Goal: Connect with others: Connect with other users

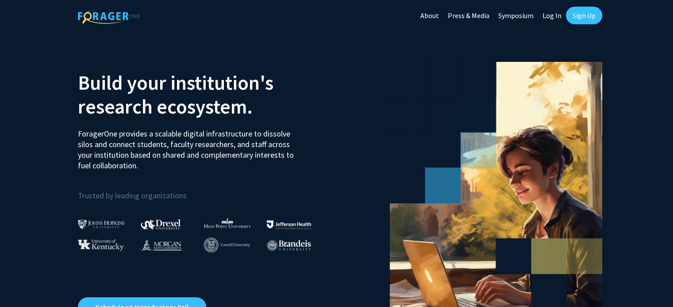
click at [555, 17] on link "Log In" at bounding box center [552, 15] width 28 height 31
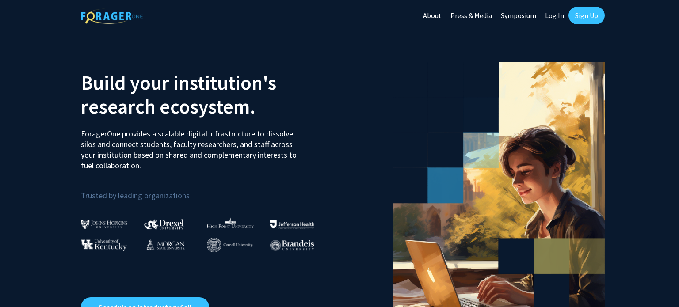
select select
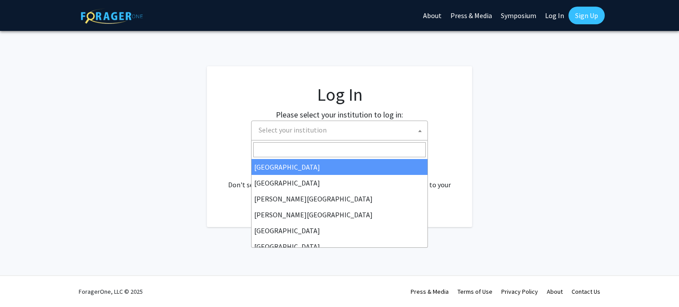
click at [352, 135] on span "Select your institution" at bounding box center [341, 130] width 172 height 18
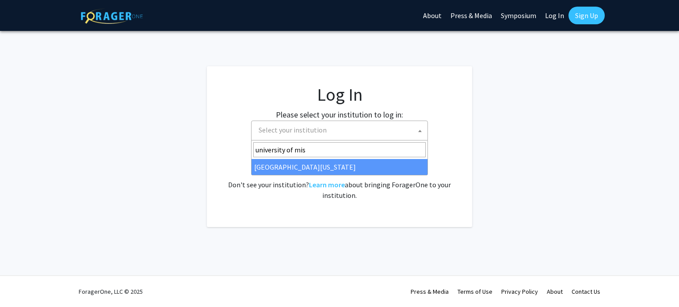
type input "university of mis"
select select "33"
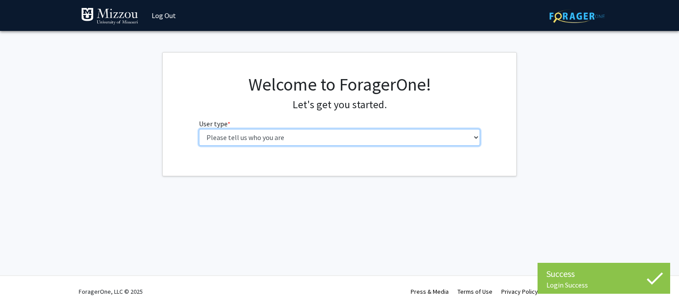
click at [375, 133] on select "Please tell us who you are Undergraduate Student Master's Student Doctoral Cand…" at bounding box center [340, 137] width 282 height 17
select select "1: undergrad"
click at [199, 129] on select "Please tell us who you are Undergraduate Student Master's Student Doctoral Cand…" at bounding box center [340, 137] width 282 height 17
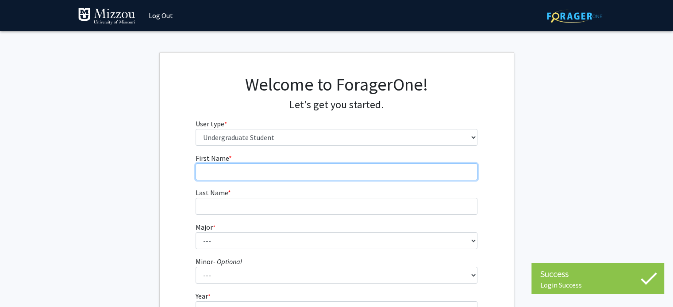
click at [345, 170] on input "First Name * required" at bounding box center [336, 172] width 282 height 17
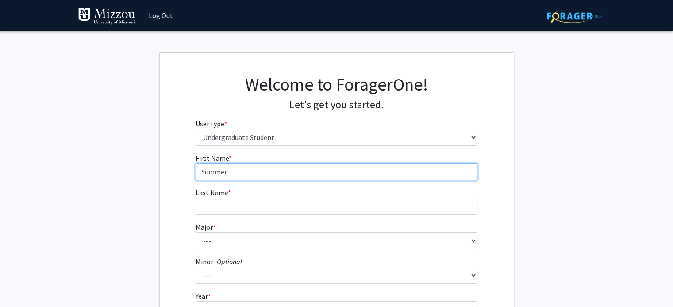
scroll to position [65, 0]
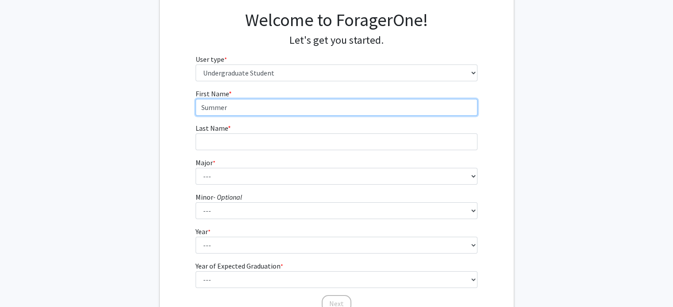
type input "Summer"
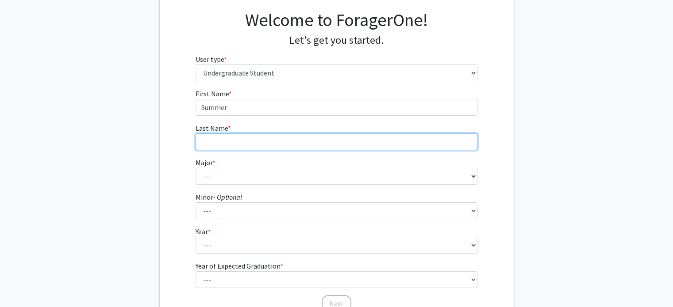
click at [323, 146] on input "Last Name * required" at bounding box center [336, 142] width 282 height 17
type input "Noble"
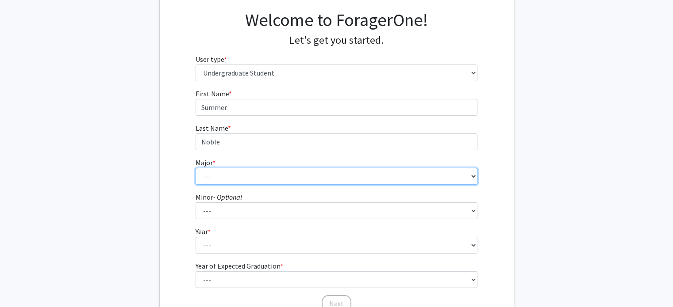
click at [317, 169] on select "--- Agribusiness Management Agricultural Education Agricultural Education: Comm…" at bounding box center [336, 176] width 282 height 17
click at [195, 168] on select "--- Agribusiness Management Agricultural Education Agricultural Education: Comm…" at bounding box center [336, 176] width 282 height 17
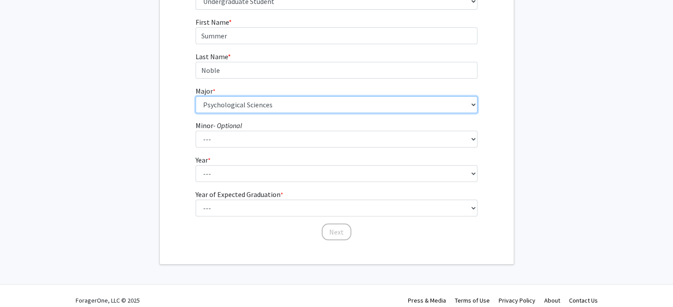
scroll to position [137, 0]
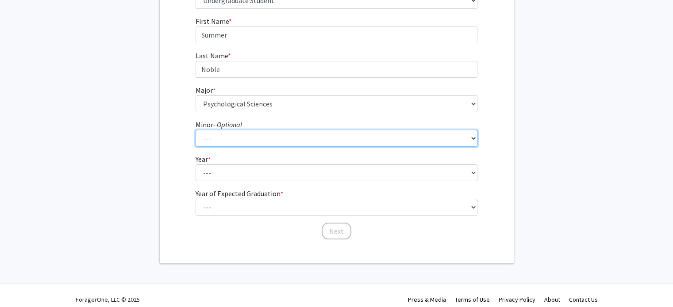
click at [264, 137] on select "--- Accountancy Aerospace Engineering Aerospace Studies Agribusiness Management…" at bounding box center [336, 138] width 282 height 17
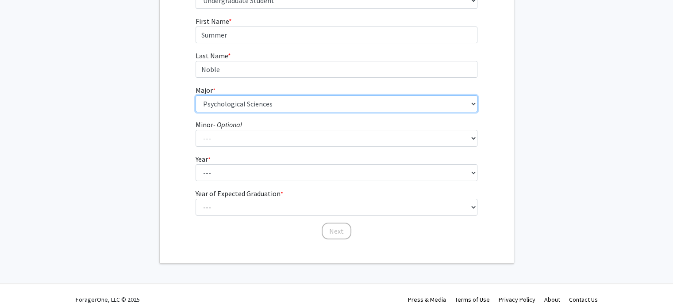
click at [275, 105] on select "--- Agribusiness Management Agricultural Education Agricultural Education: Comm…" at bounding box center [336, 104] width 282 height 17
select select "135: 2628"
click at [195, 96] on select "--- Agribusiness Management Agricultural Education Agricultural Education: Comm…" at bounding box center [336, 104] width 282 height 17
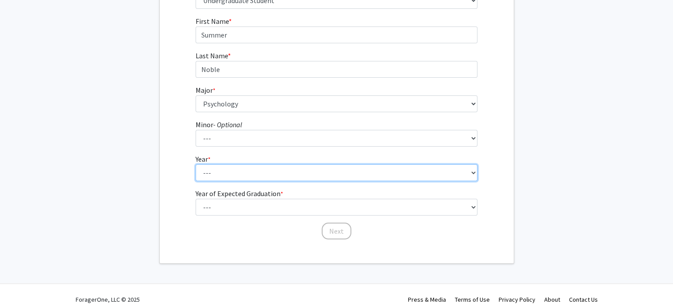
click at [254, 180] on select "--- First-year Sophomore Junior Senior Postbaccalaureate Certificate" at bounding box center [336, 172] width 282 height 17
select select "3: junior"
click at [195, 164] on select "--- First-year Sophomore Junior Senior Postbaccalaureate Certificate" at bounding box center [336, 172] width 282 height 17
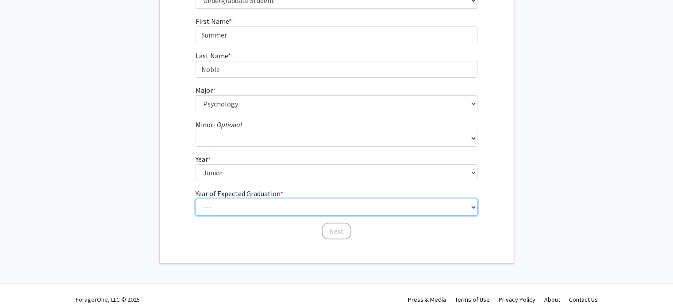
click at [258, 199] on select "--- 2025 2026 2027 2028 2029 2030 2031 2032 2033 2034" at bounding box center [336, 207] width 282 height 17
select select "3: 2027"
click at [195, 199] on select "--- 2025 2026 2027 2028 2029 2030 2031 2032 2033 2034" at bounding box center [336, 207] width 282 height 17
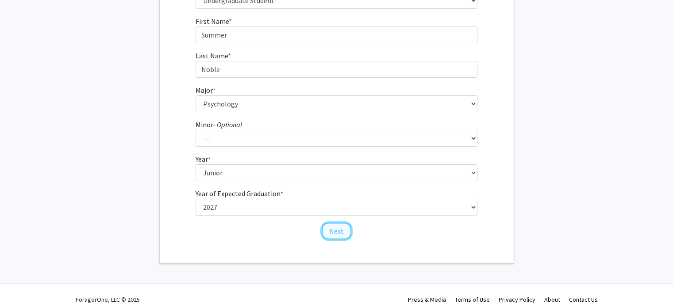
click at [325, 224] on button "Next" at bounding box center [336, 231] width 30 height 17
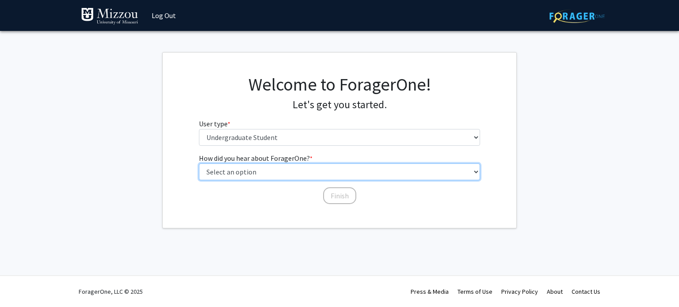
click at [310, 171] on select "Select an option Peer/student recommendation Faculty/staff recommendation Unive…" at bounding box center [340, 172] width 282 height 17
select select "3: university_website"
click at [199, 164] on select "Select an option Peer/student recommendation Faculty/staff recommendation Unive…" at bounding box center [340, 172] width 282 height 17
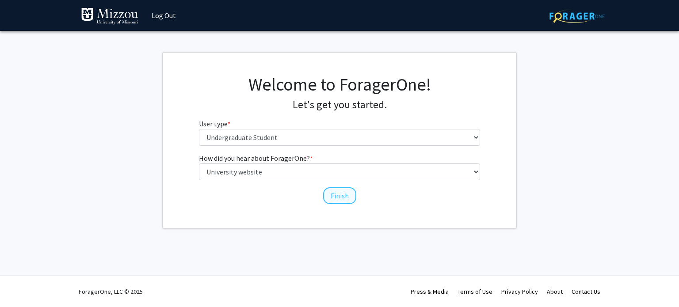
drag, startPoint x: 332, startPoint y: 204, endPoint x: 338, endPoint y: 200, distance: 7.3
click at [338, 200] on div "How did you hear about ForagerOne? * required Select an option Peer/student rec…" at bounding box center [339, 179] width 295 height 52
click at [338, 200] on button "Finish" at bounding box center [339, 195] width 33 height 17
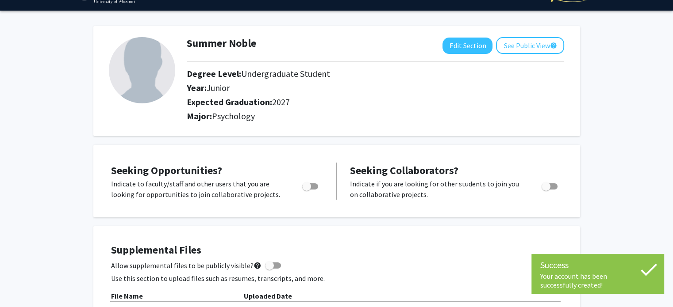
scroll to position [29, 0]
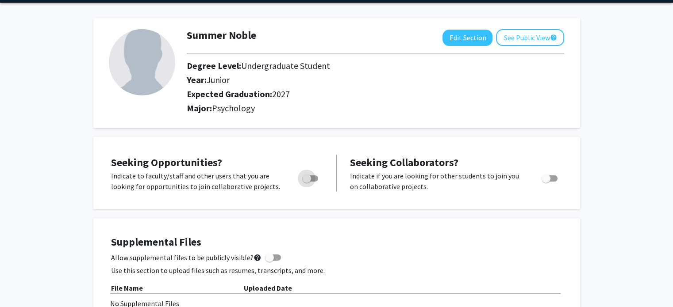
click at [309, 176] on span "Toggle" at bounding box center [306, 178] width 9 height 9
click at [306, 182] on input "Are you actively seeking opportunities?" at bounding box center [306, 182] width 0 height 0
checkbox input "true"
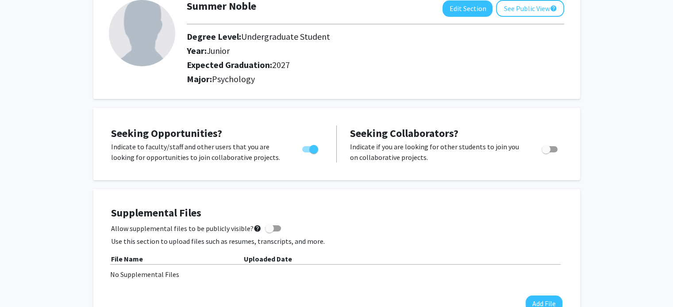
scroll to position [0, 0]
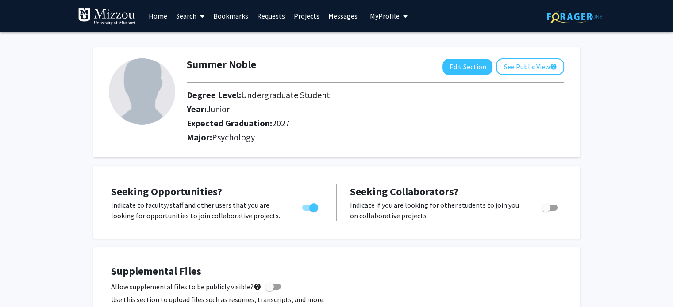
click at [158, 19] on link "Home" at bounding box center [157, 15] width 27 height 31
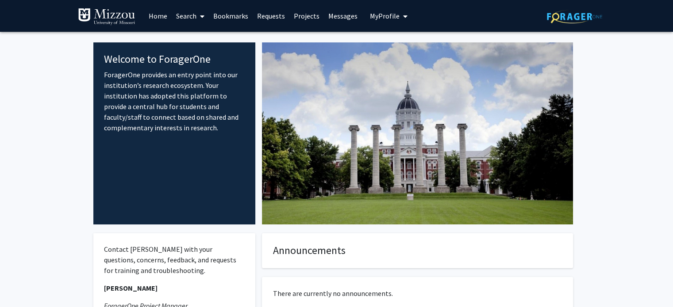
click at [184, 23] on link "Search" at bounding box center [190, 15] width 37 height 31
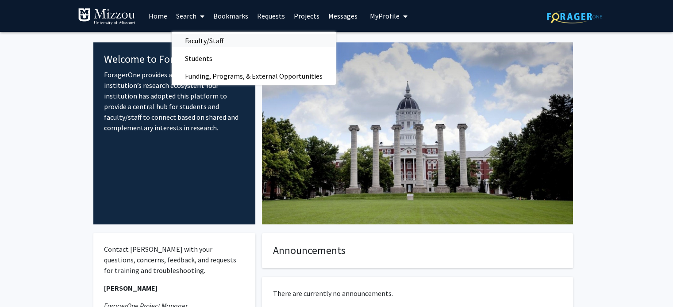
click at [205, 42] on span "Faculty/Staff" at bounding box center [204, 41] width 65 height 18
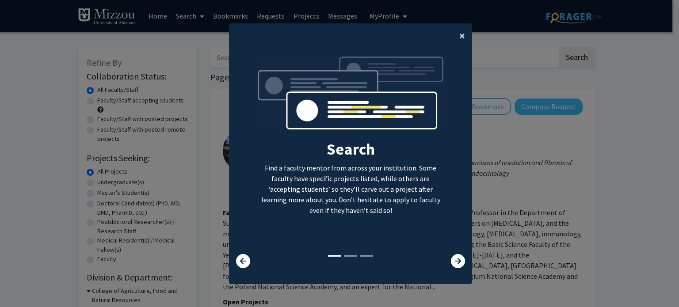
click at [460, 33] on span "×" at bounding box center [462, 36] width 6 height 14
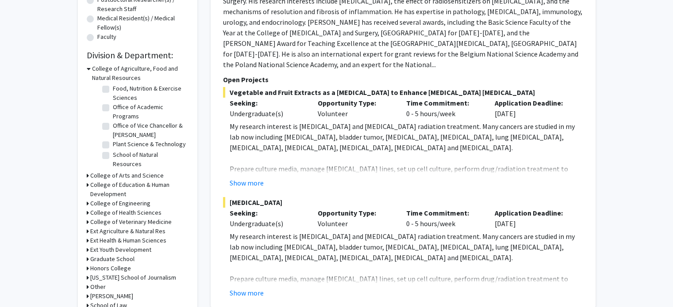
scroll to position [258, 0]
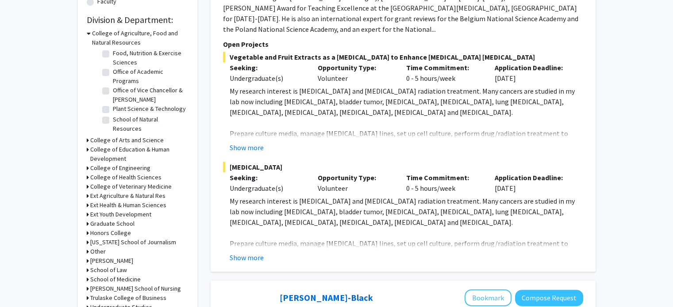
click at [98, 140] on h3 "College of Arts and Science" at bounding box center [126, 140] width 73 height 9
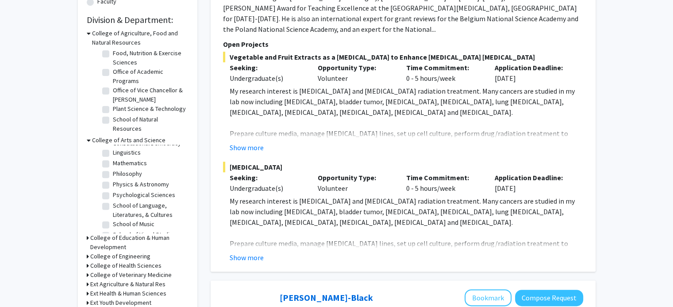
scroll to position [187, 0]
click at [113, 197] on label "Psychological Sciences" at bounding box center [144, 192] width 62 height 9
click at [113, 194] on input "Psychological Sciences" at bounding box center [116, 191] width 6 height 6
checkbox input "true"
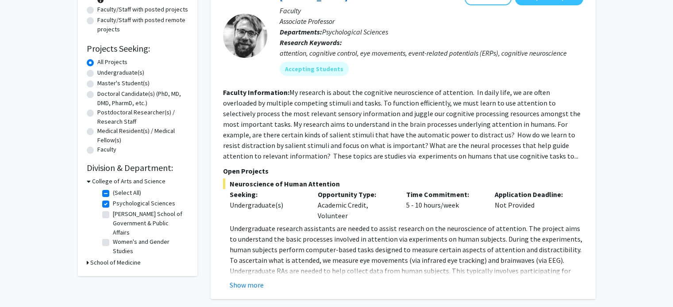
scroll to position [111, 0]
click at [111, 76] on label "Undergraduate(s)" at bounding box center [120, 71] width 47 height 9
click at [103, 73] on input "Undergraduate(s)" at bounding box center [100, 70] width 6 height 6
radio input "true"
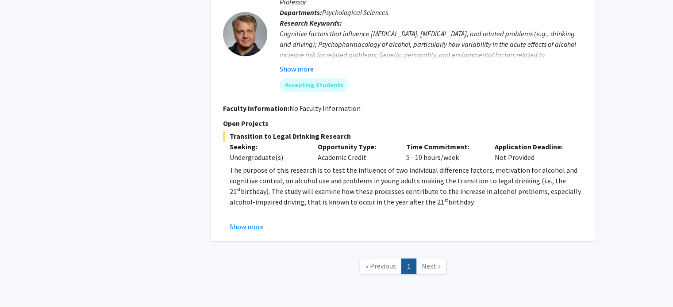
scroll to position [797, 0]
click at [243, 221] on button "Show more" at bounding box center [246, 226] width 34 height 11
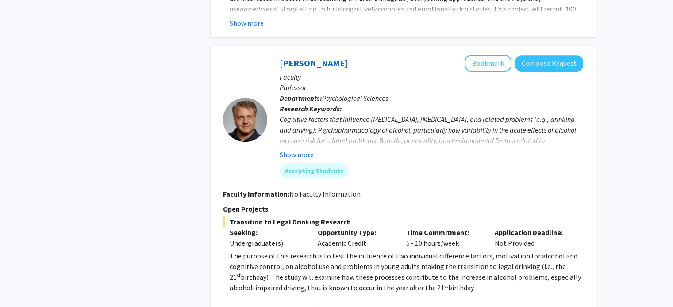
scroll to position [711, 0]
click at [289, 150] on button "Show more" at bounding box center [296, 155] width 34 height 11
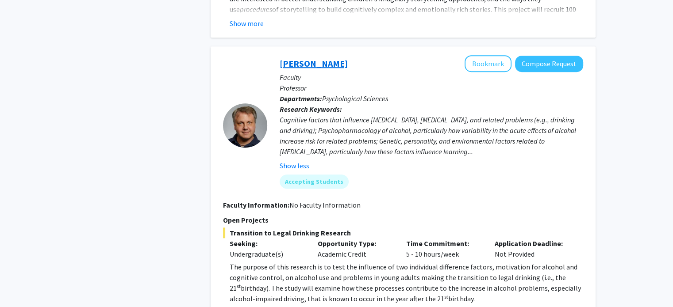
click at [309, 58] on link "[PERSON_NAME]" at bounding box center [313, 63] width 68 height 11
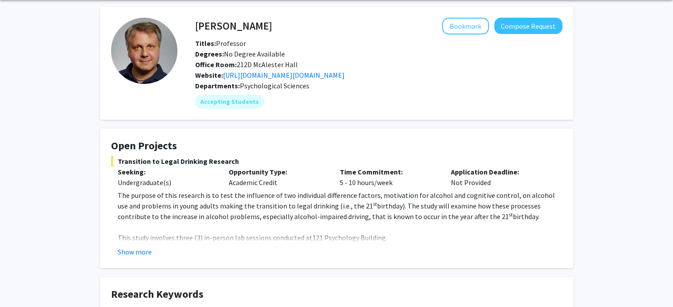
scroll to position [88, 0]
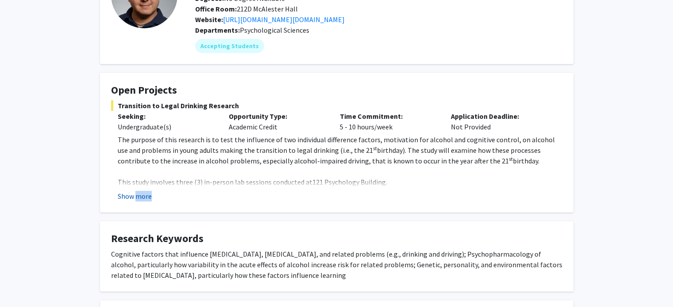
drag, startPoint x: 139, startPoint y: 203, endPoint x: 137, endPoint y: 199, distance: 4.6
click at [137, 199] on fg-card "Open Projects Transition to Legal Drinking Research Seeking: Undergraduate(s) O…" at bounding box center [336, 143] width 473 height 140
click at [137, 199] on button "Show more" at bounding box center [135, 196] width 34 height 11
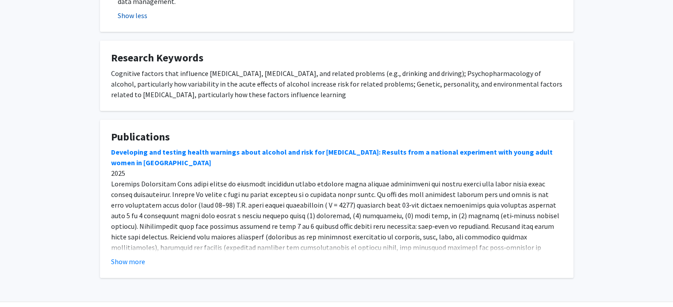
scroll to position [326, 0]
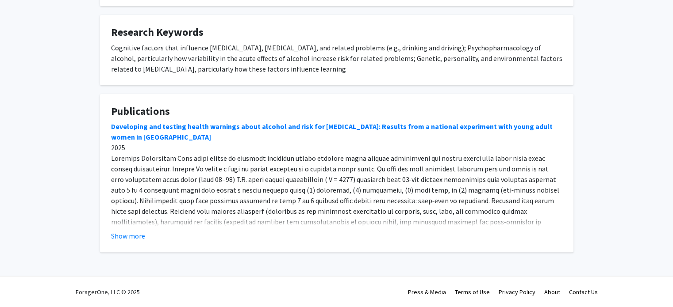
click at [140, 229] on fg-read-more "Developing and testing health warnings about alcohol and risk for [MEDICAL_DATA…" at bounding box center [336, 181] width 451 height 120
click at [138, 237] on button "Show more" at bounding box center [128, 236] width 34 height 11
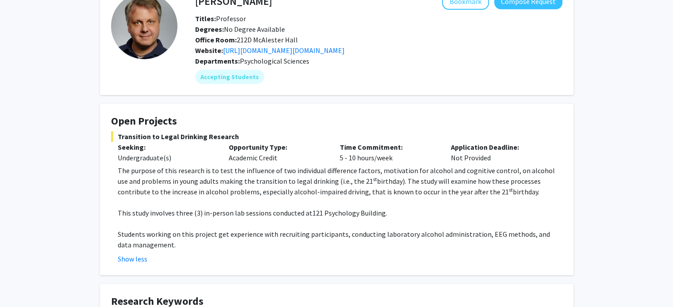
scroll to position [59, 0]
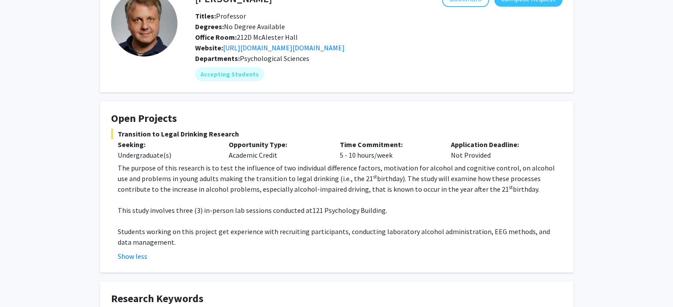
click at [138, 237] on p "Students working on this project get experience with recruiting participants, c…" at bounding box center [340, 236] width 444 height 21
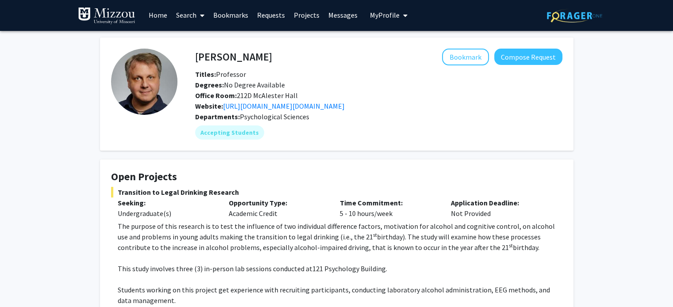
scroll to position [0, 0]
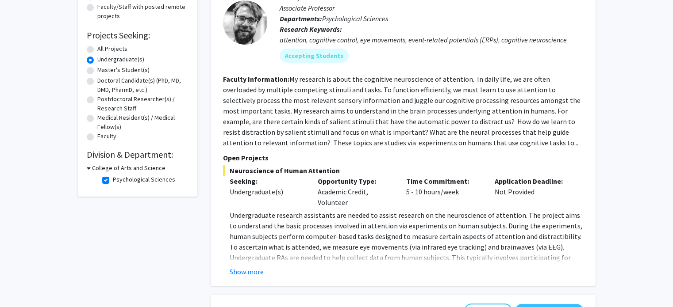
scroll to position [127, 0]
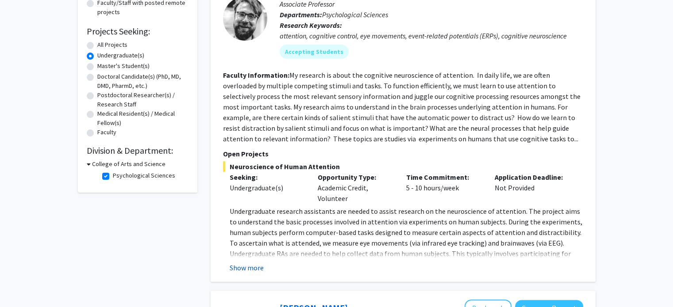
click at [247, 267] on button "Show more" at bounding box center [246, 268] width 34 height 11
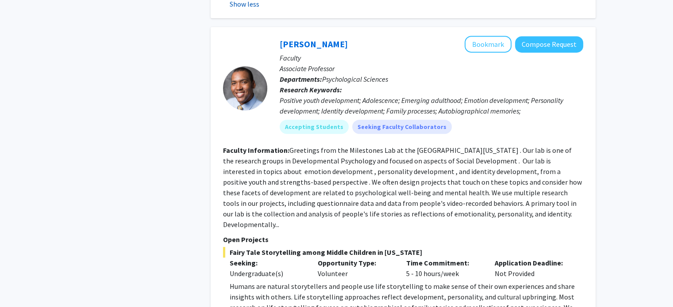
scroll to position [516, 0]
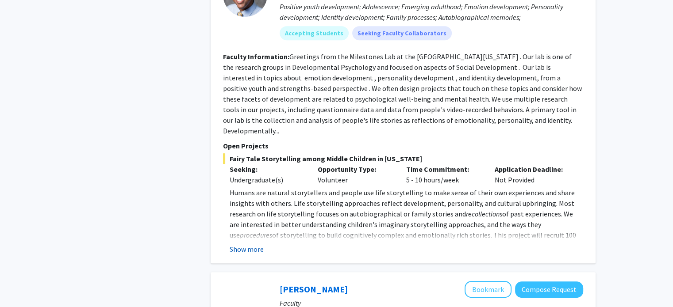
click at [256, 244] on button "Show more" at bounding box center [246, 249] width 34 height 11
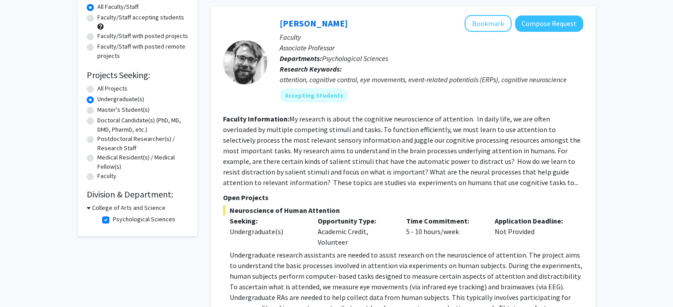
scroll to position [84, 0]
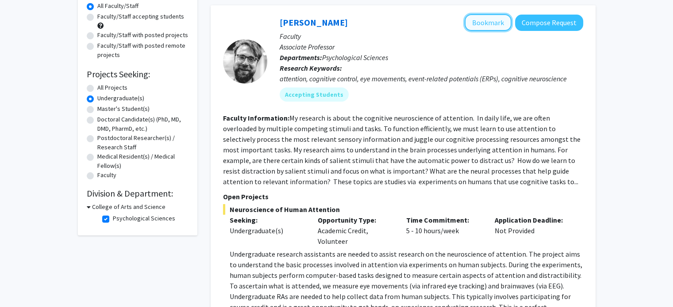
click at [486, 25] on button "Bookmark" at bounding box center [487, 22] width 47 height 17
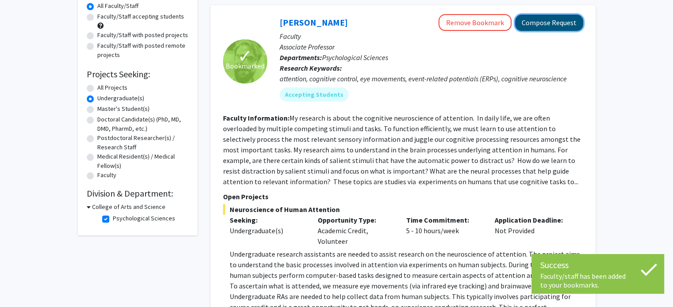
click at [537, 24] on button "Compose Request" at bounding box center [549, 23] width 68 height 16
